Goal: Information Seeking & Learning: Learn about a topic

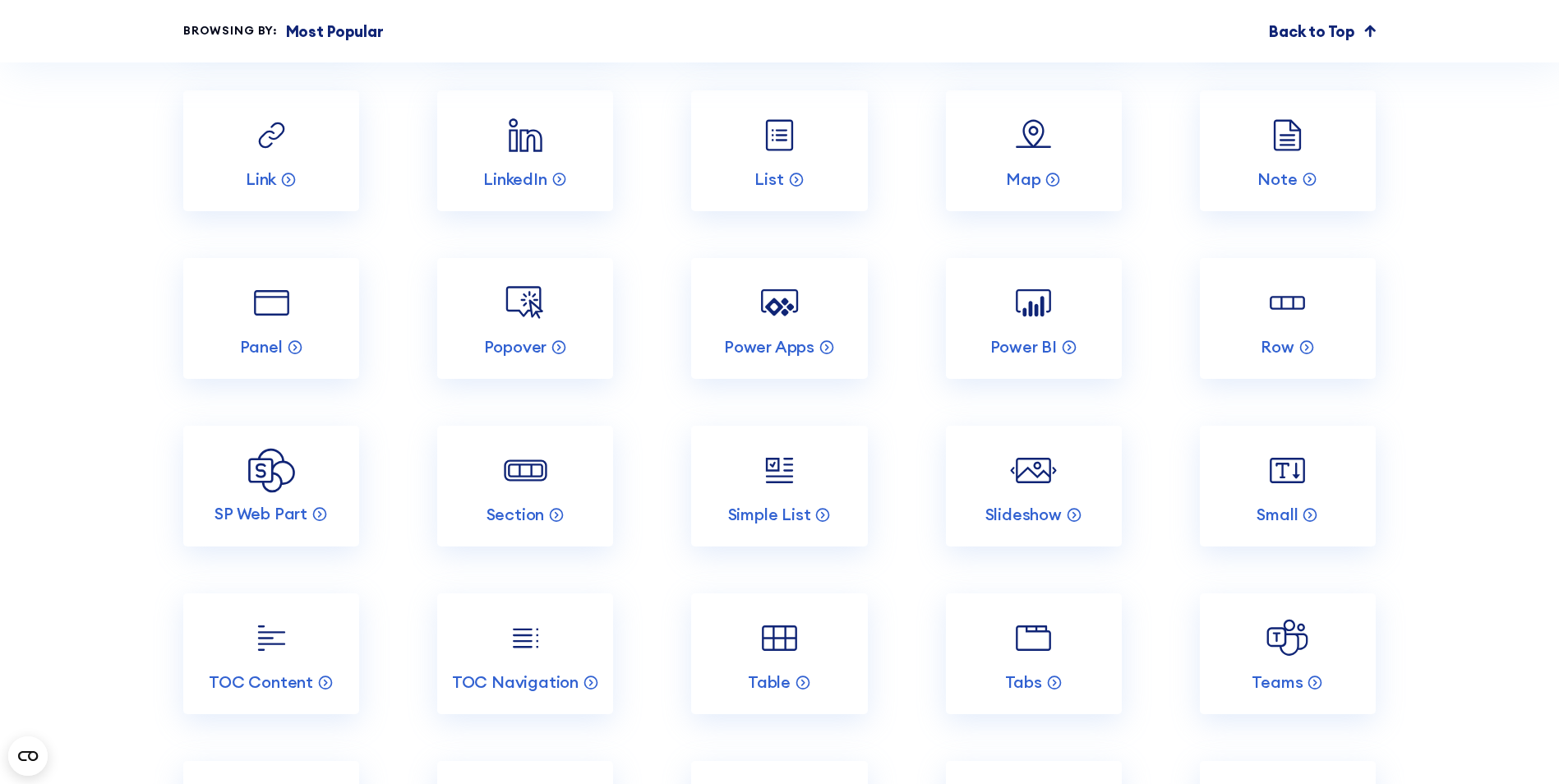
scroll to position [3122, 0]
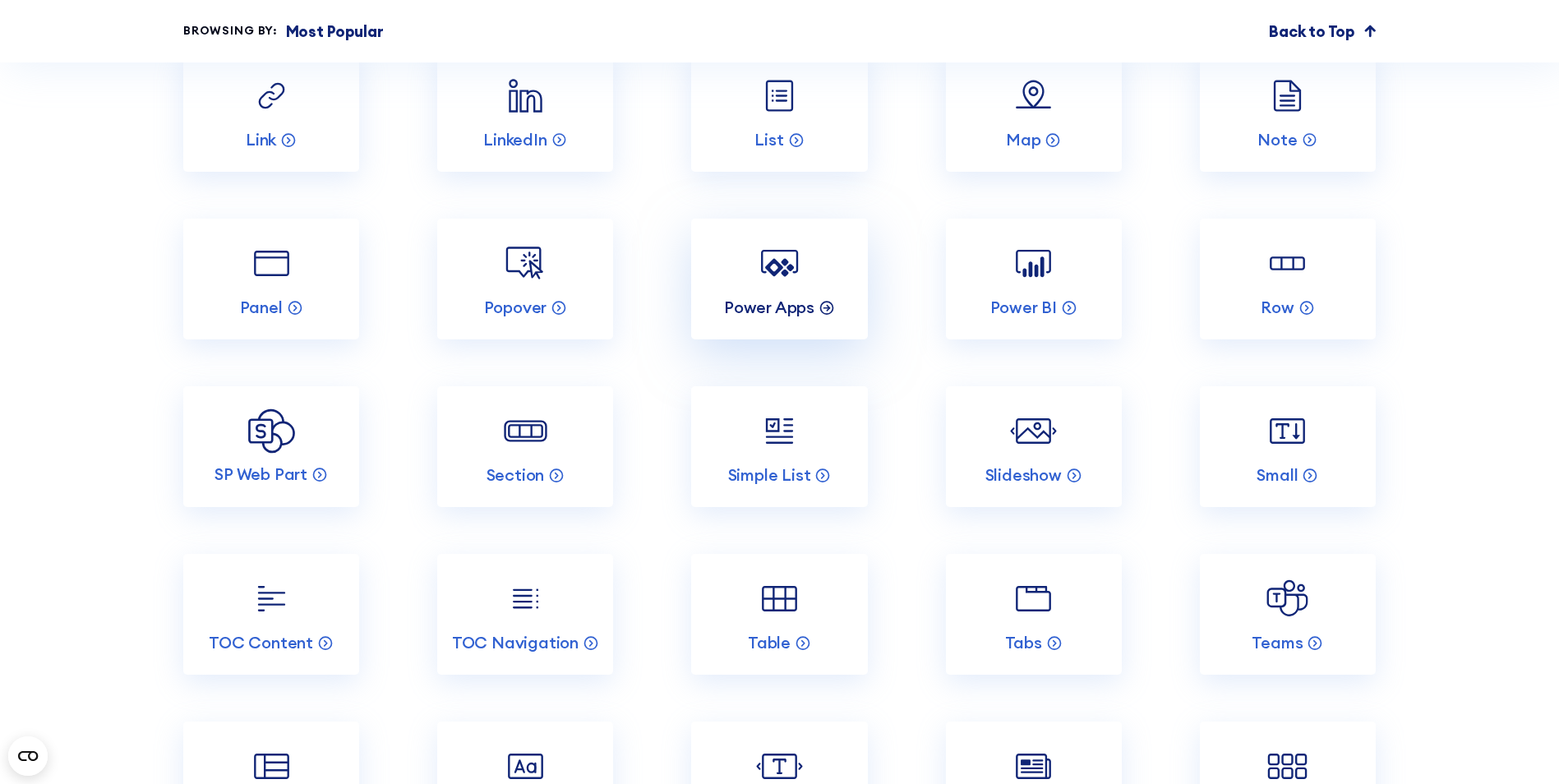
click at [814, 318] on div "Power Apps" at bounding box center [780, 307] width 111 height 21
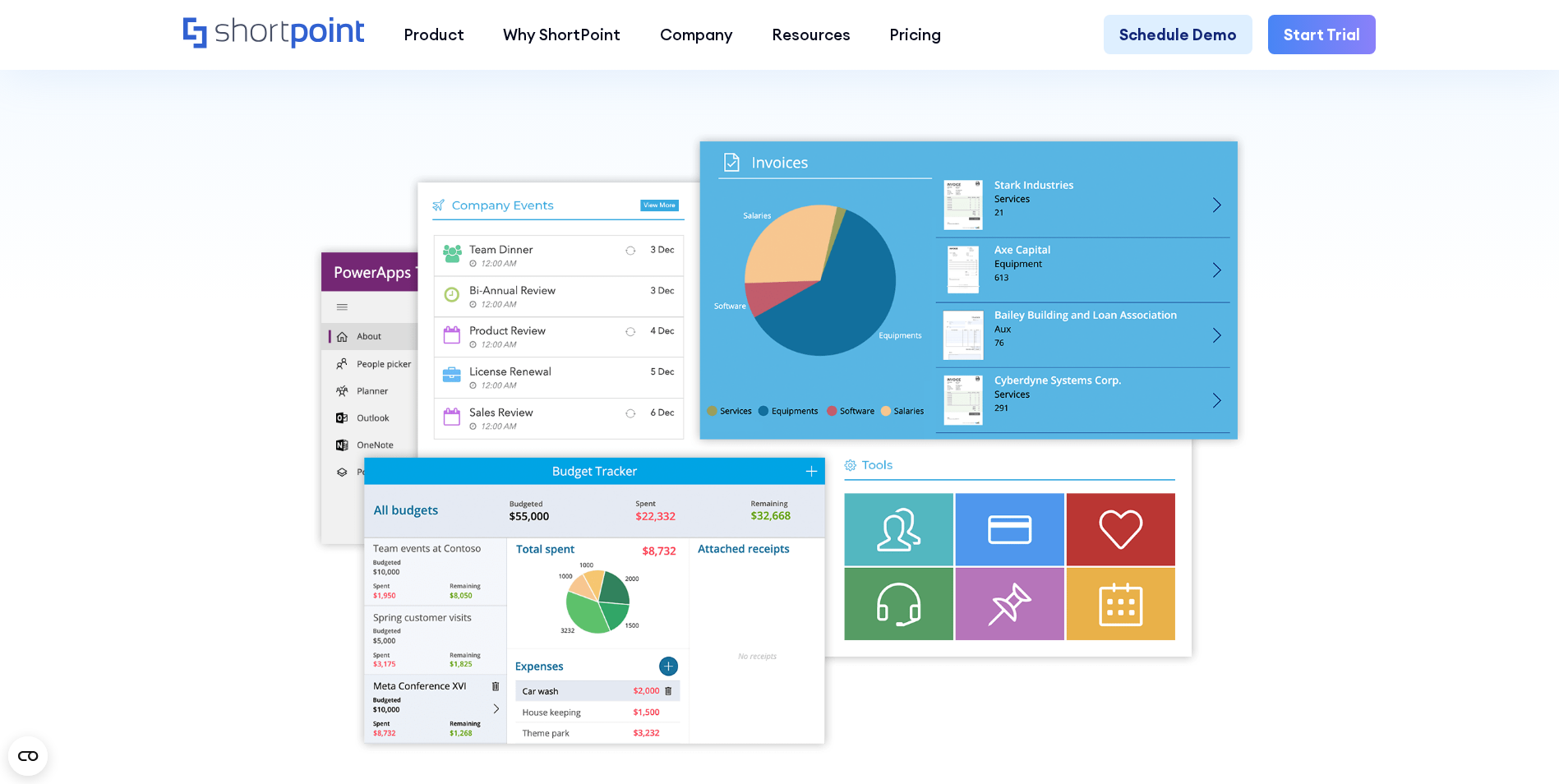
scroll to position [493, 0]
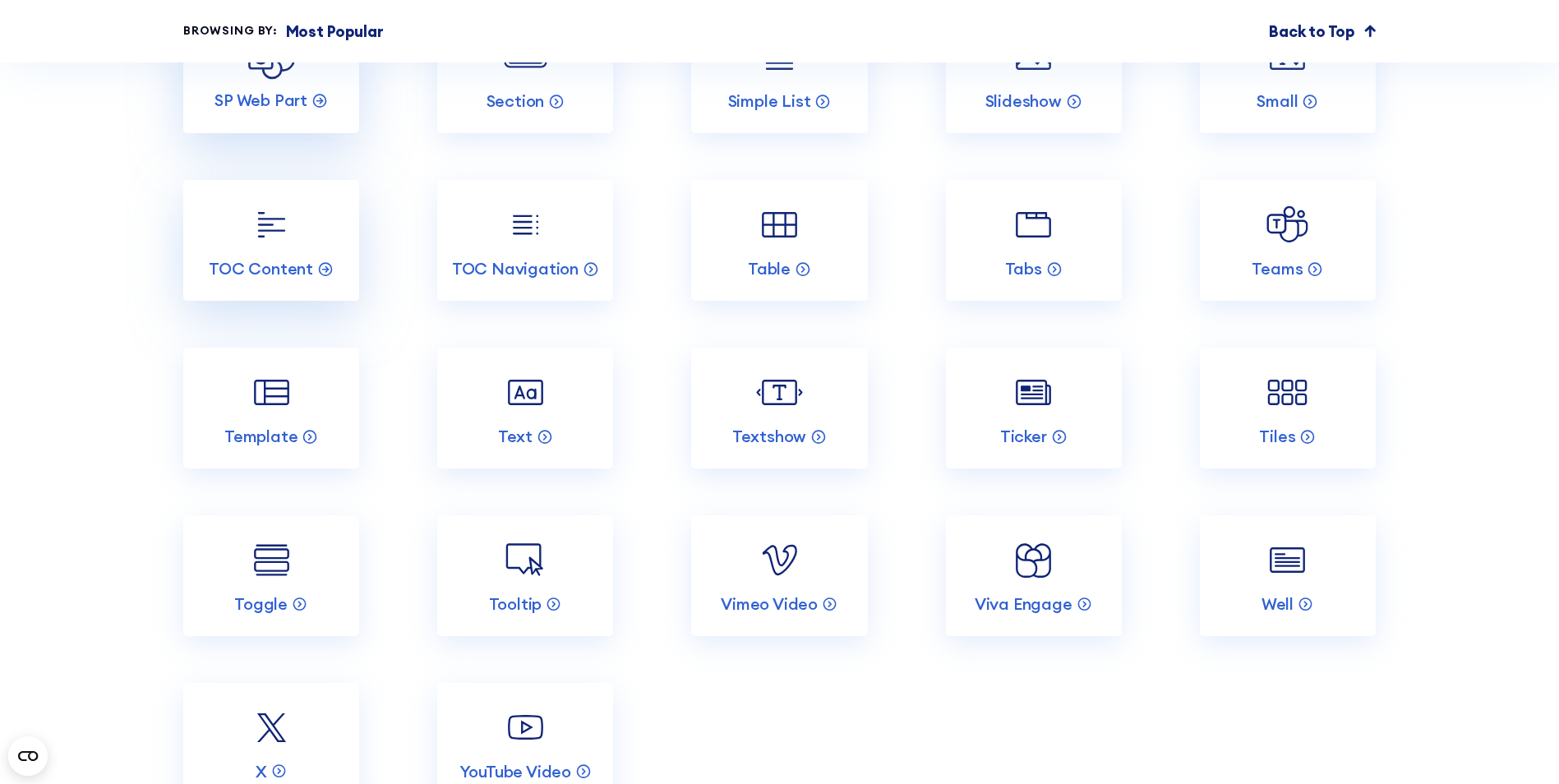
scroll to position [3533, 0]
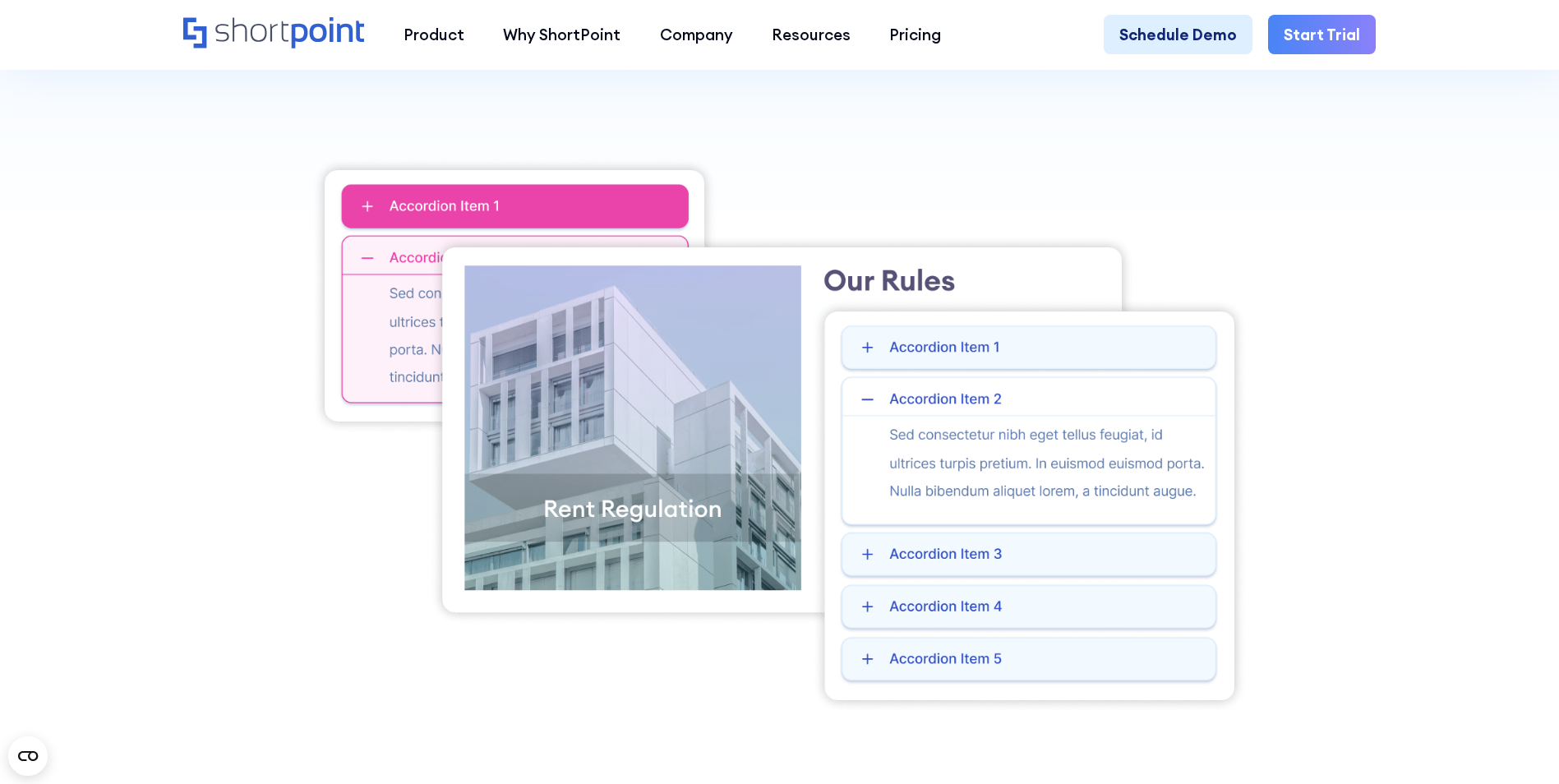
scroll to position [575, 0]
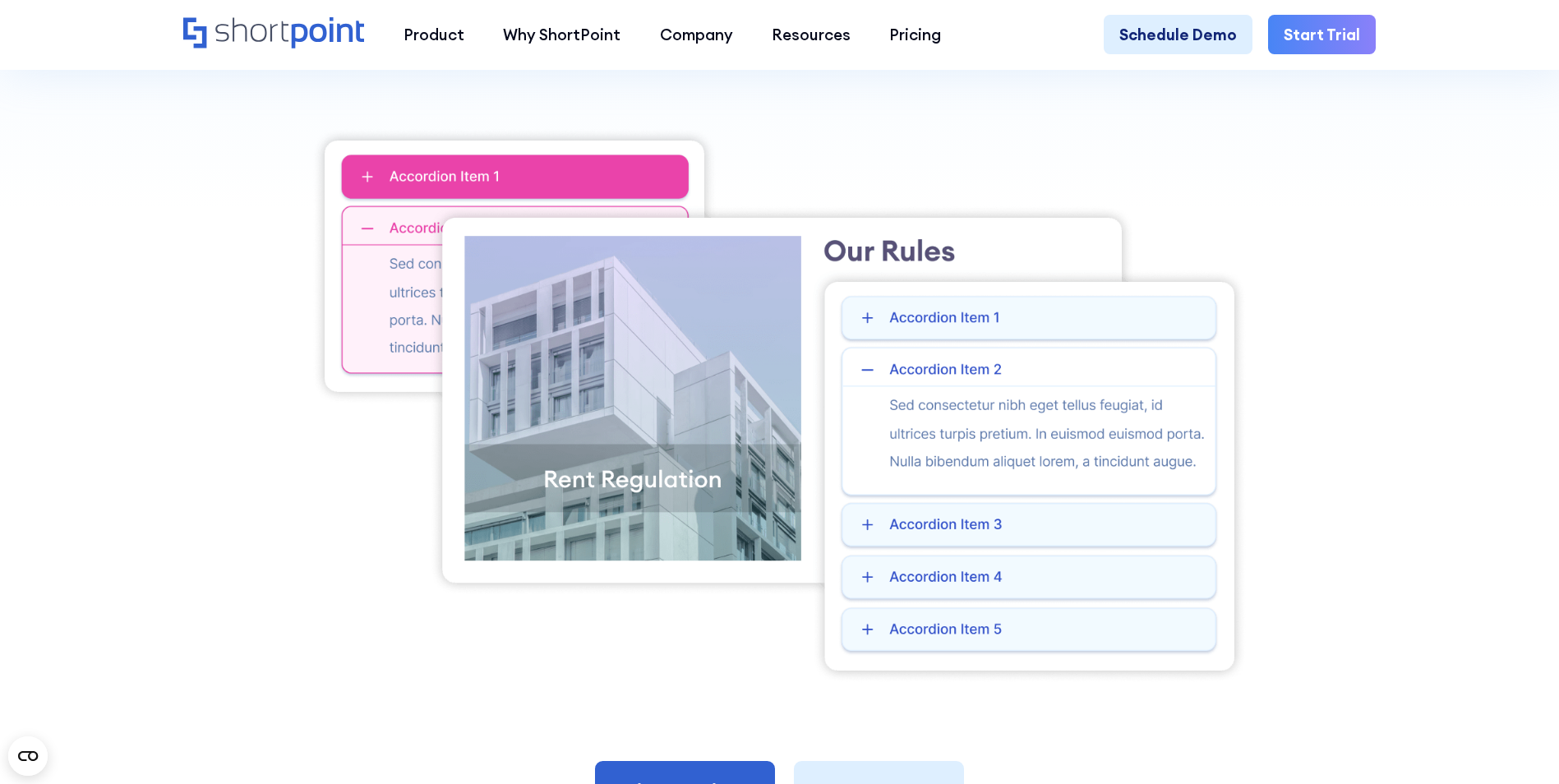
click at [1065, 519] on img at bounding box center [779, 405] width 935 height 556
click at [1017, 529] on img at bounding box center [779, 405] width 935 height 556
click at [872, 587] on img at bounding box center [779, 405] width 935 height 556
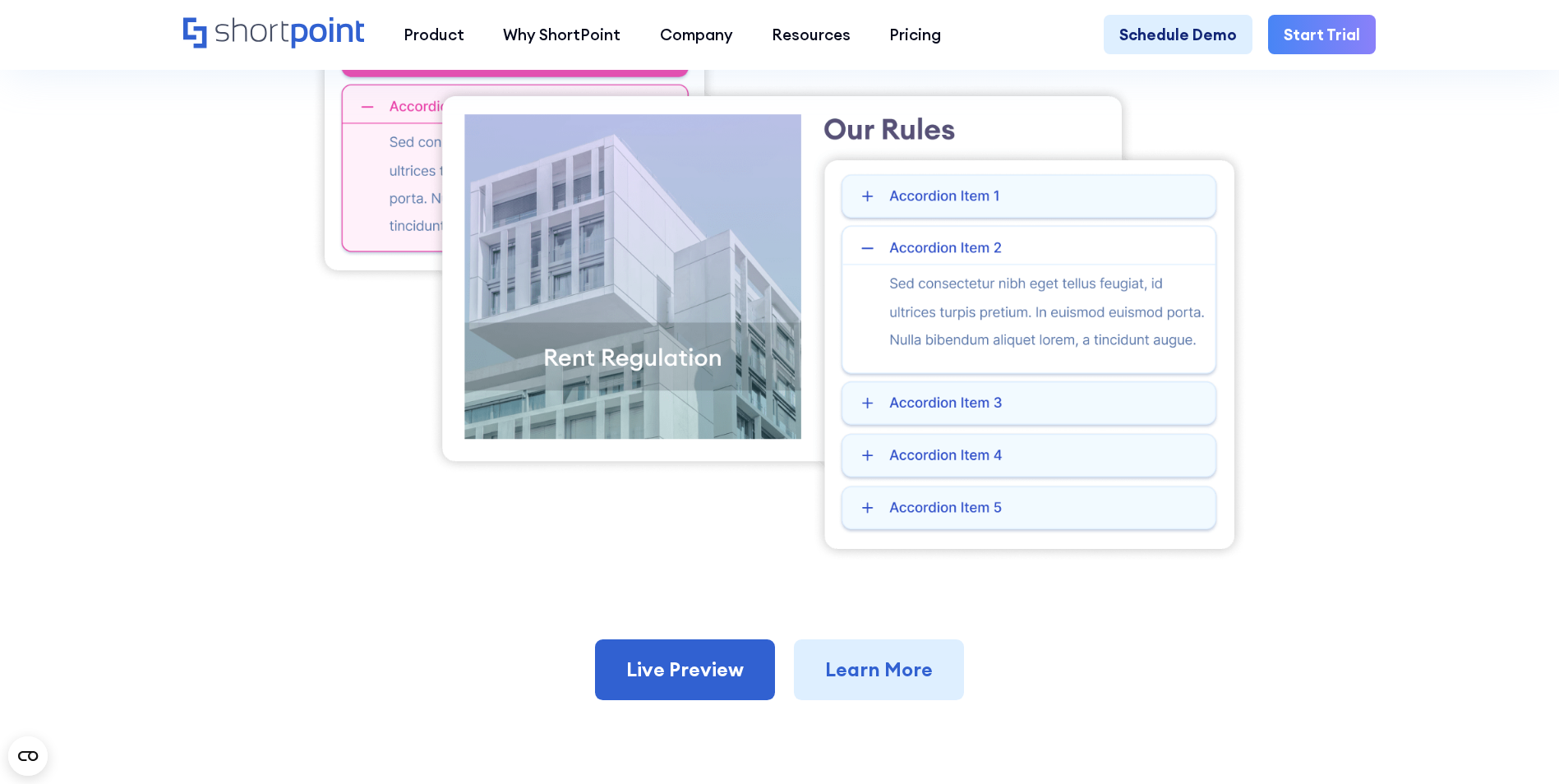
scroll to position [493, 0]
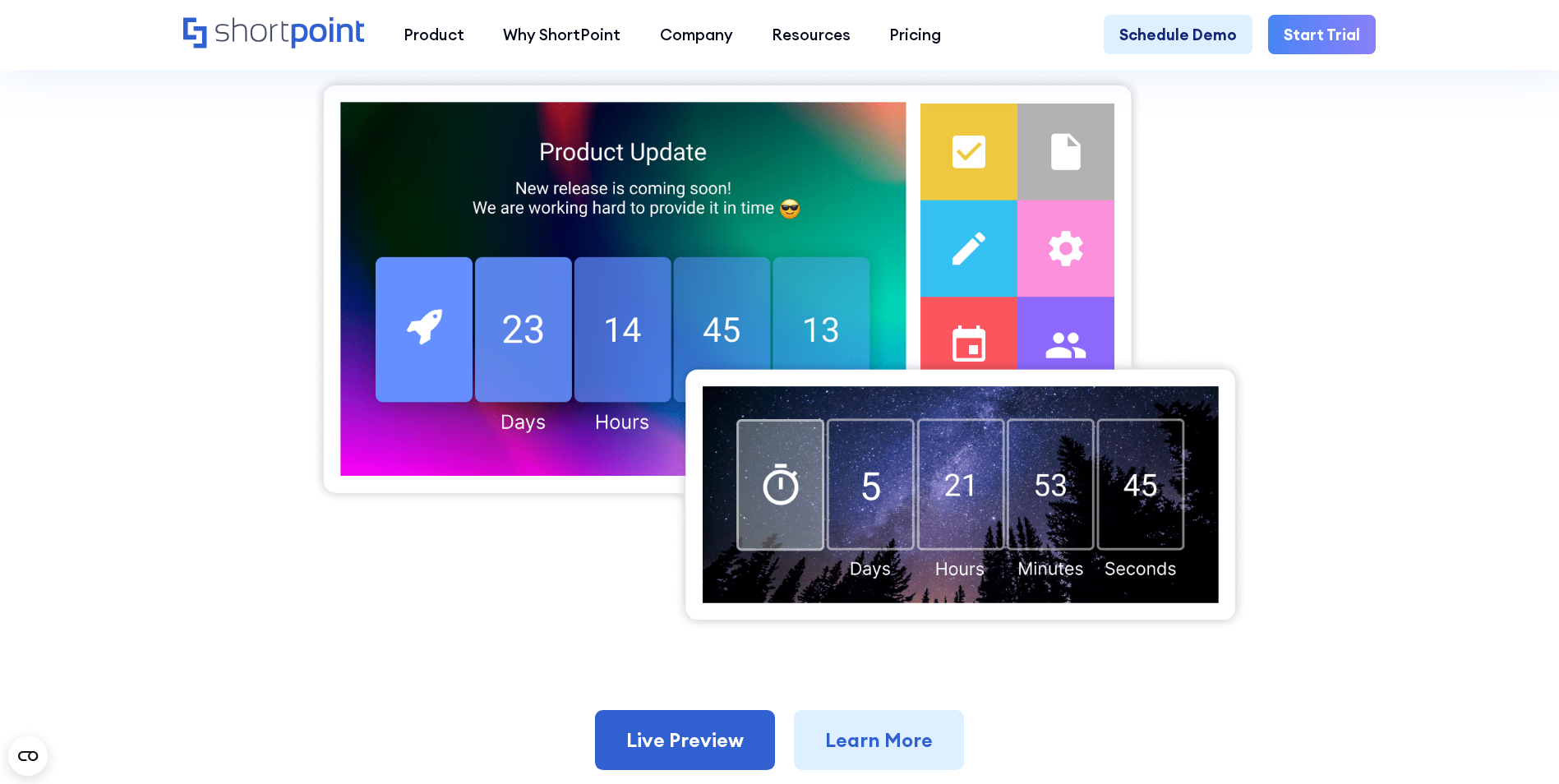
scroll to position [657, 0]
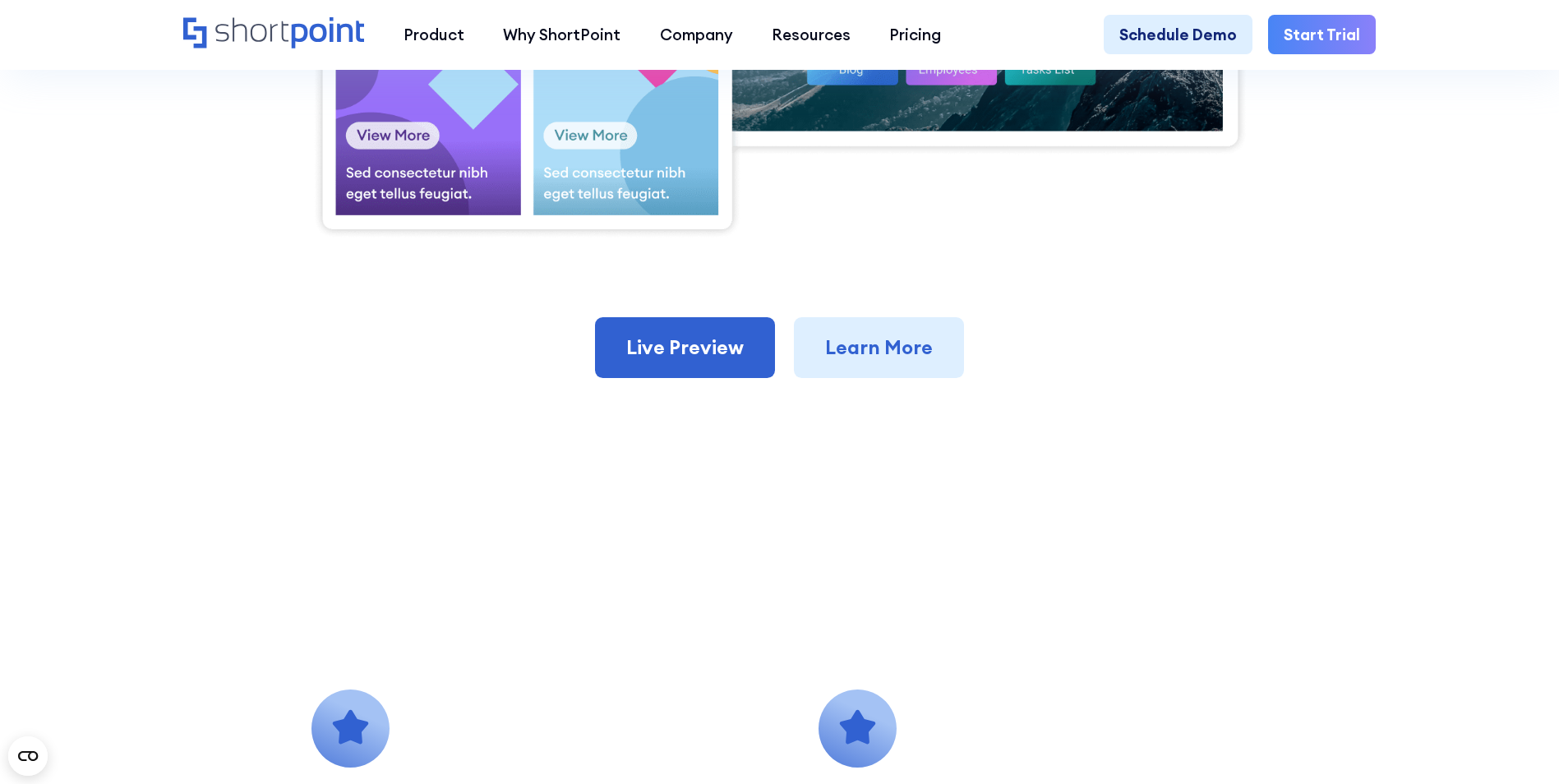
scroll to position [822, 0]
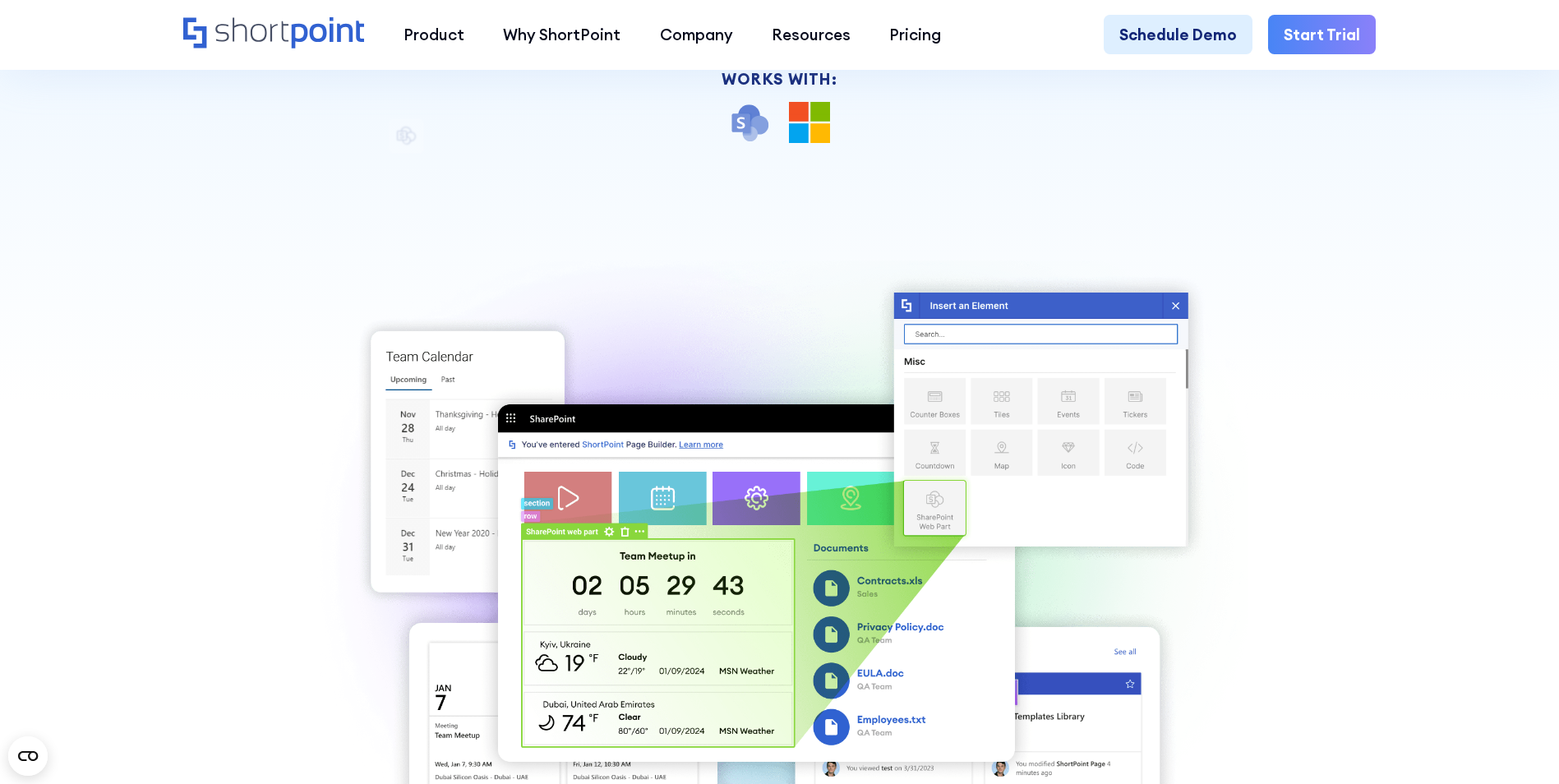
scroll to position [575, 0]
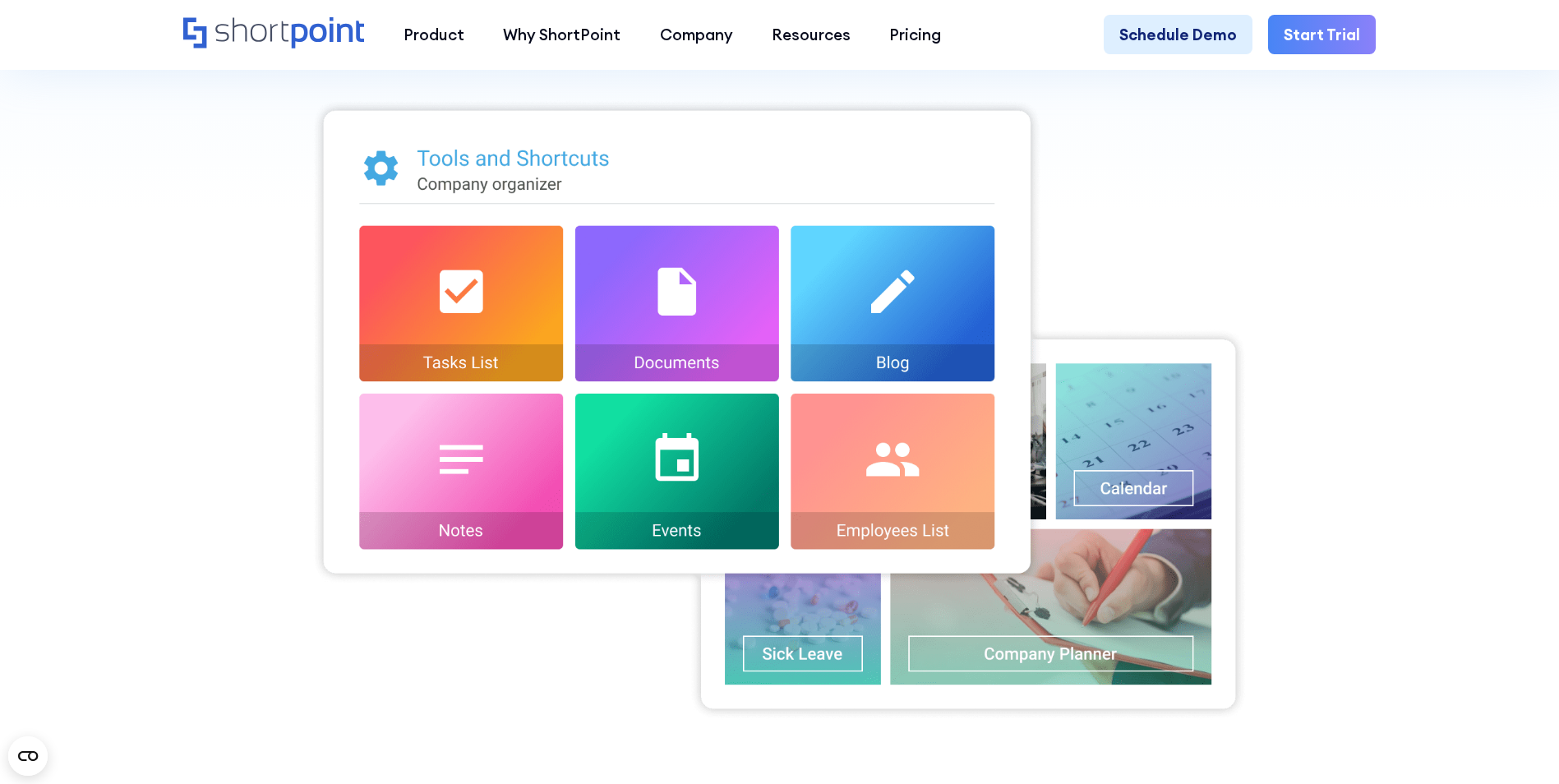
scroll to position [575, 0]
